Goal: Find specific page/section

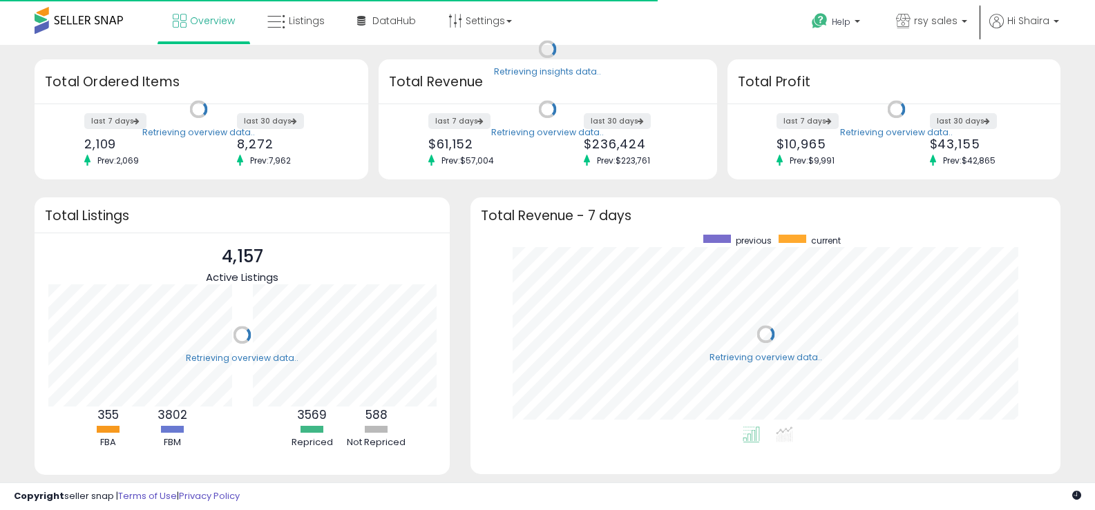
scroll to position [192, 562]
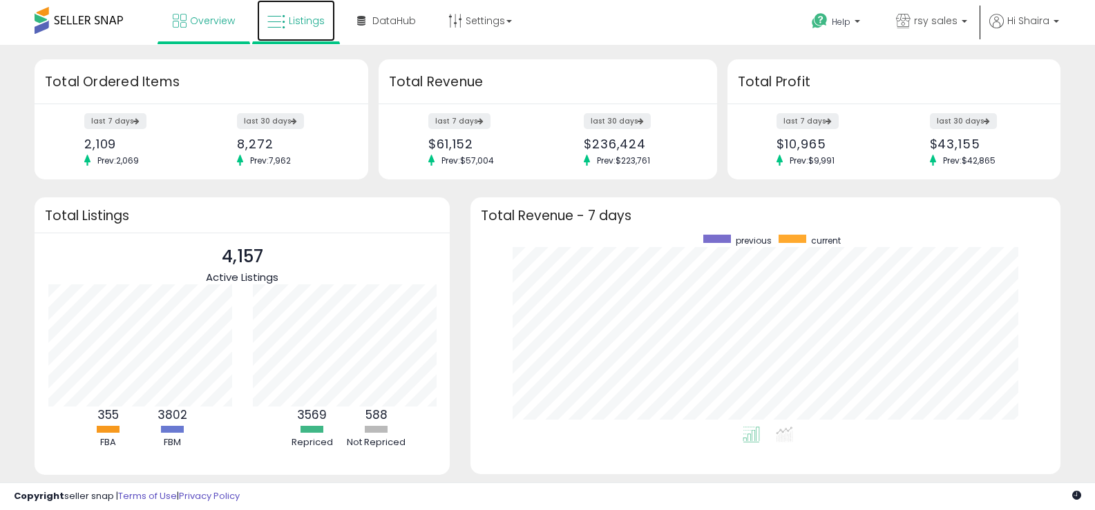
click at [300, 28] on link "Listings" at bounding box center [296, 20] width 78 height 41
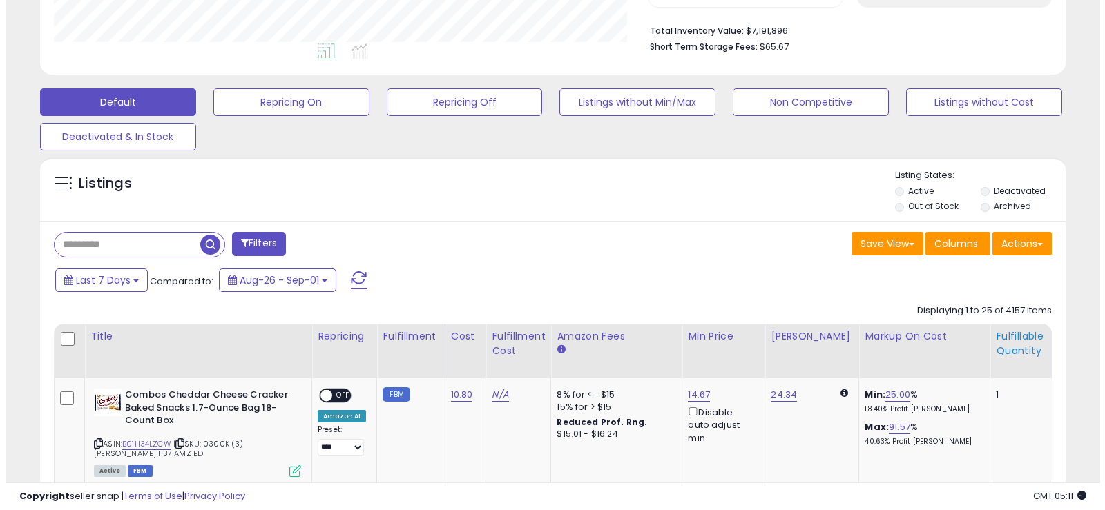
scroll to position [345, 0]
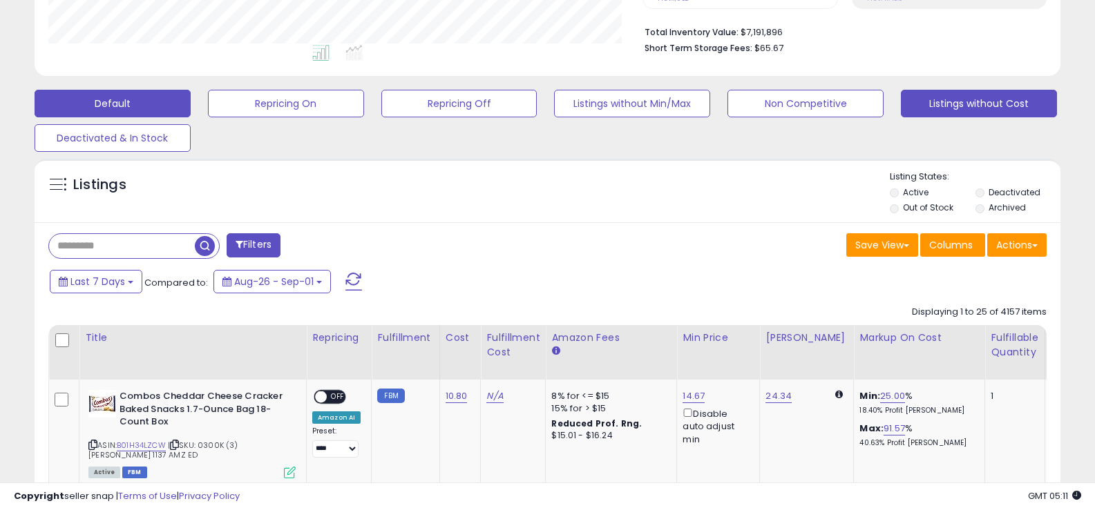
click at [974, 106] on button "Listings without Cost" at bounding box center [978, 104] width 156 height 28
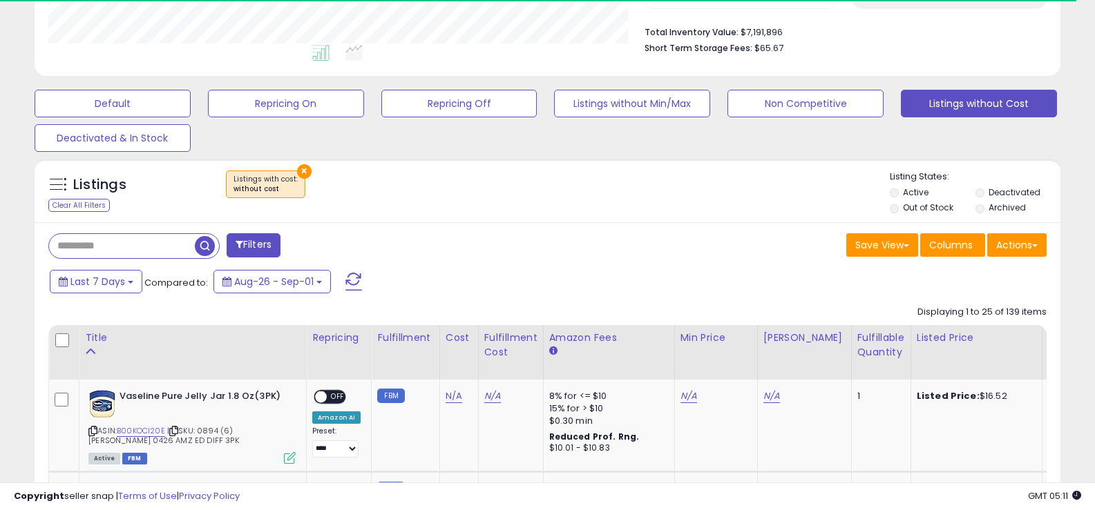
scroll to position [690280, 689969]
click at [468, 275] on div "Last 7 Days Compared to: Aug-26 - Sep-01" at bounding box center [420, 283] width 749 height 31
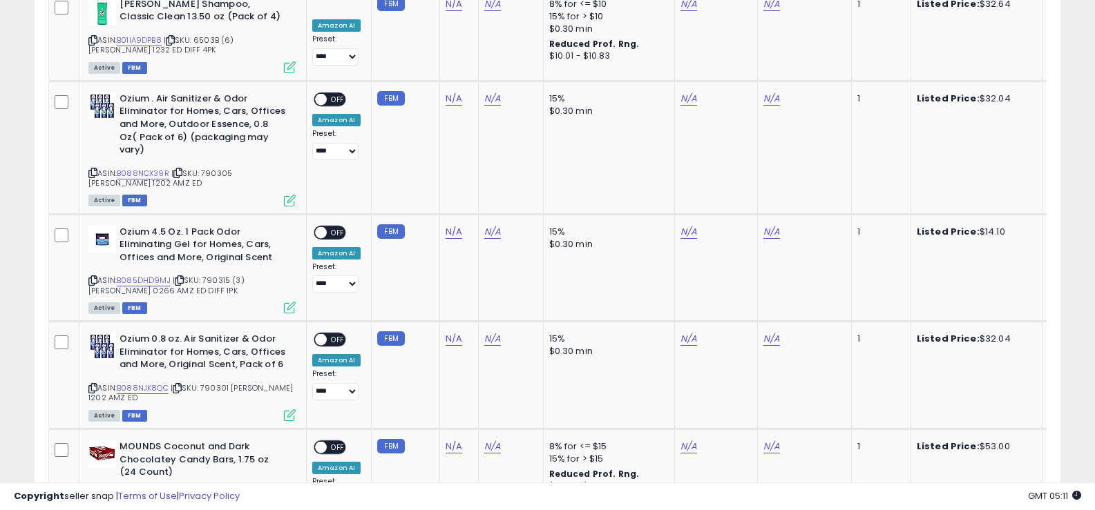
scroll to position [3024, 0]
